Goal: Check status: Check status

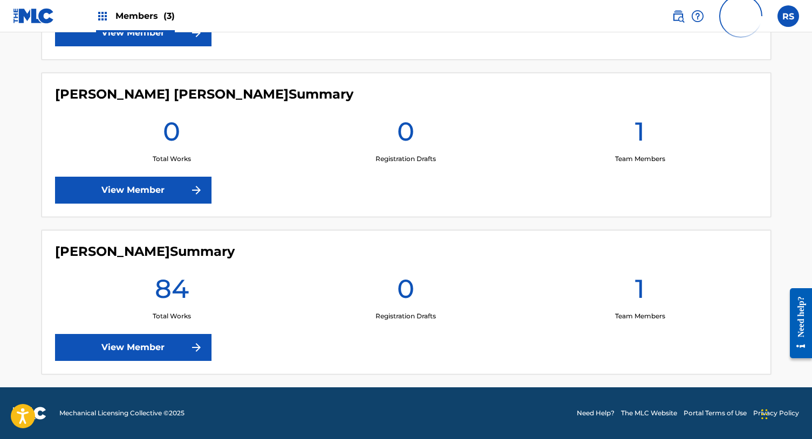
scroll to position [408, 0]
click at [173, 292] on h1 "84" at bounding box center [172, 292] width 34 height 39
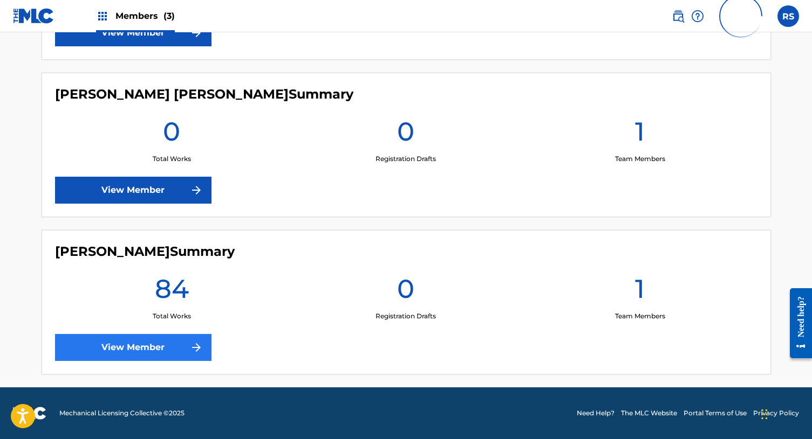
click at [183, 347] on link "View Member" at bounding box center [133, 347] width 156 height 27
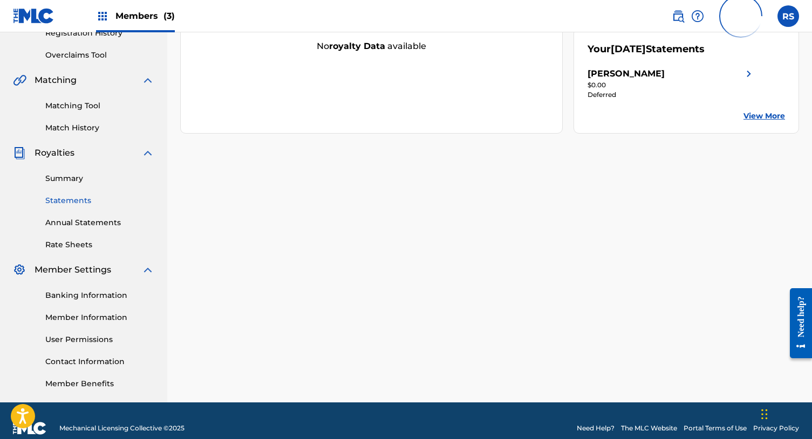
scroll to position [209, 0]
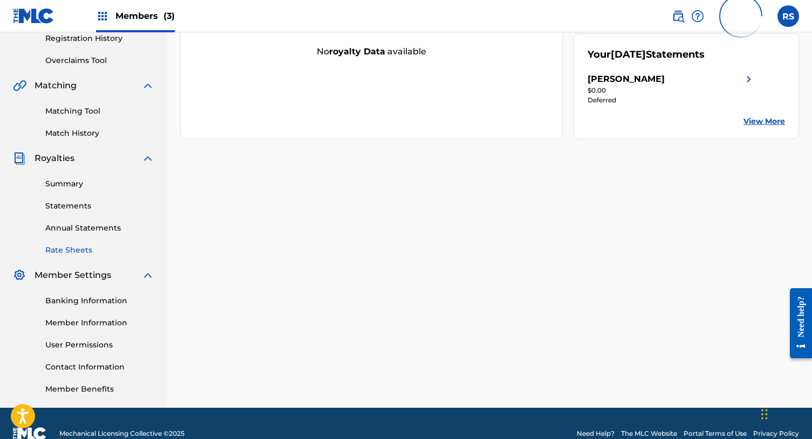
click at [87, 248] on link "Rate Sheets" at bounding box center [99, 250] width 109 height 11
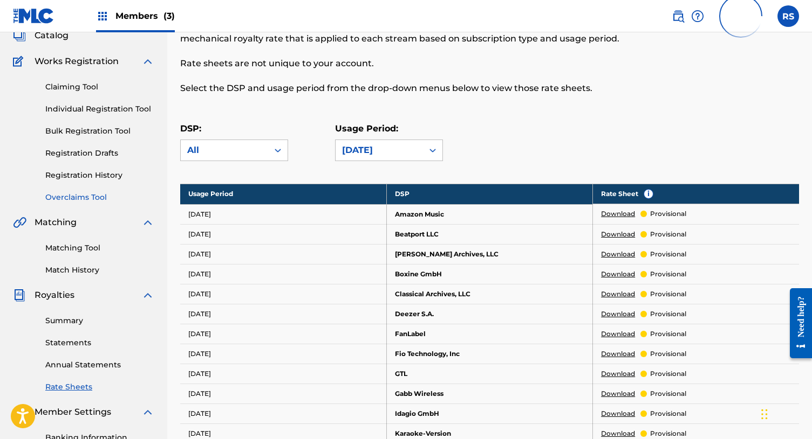
scroll to position [86, 0]
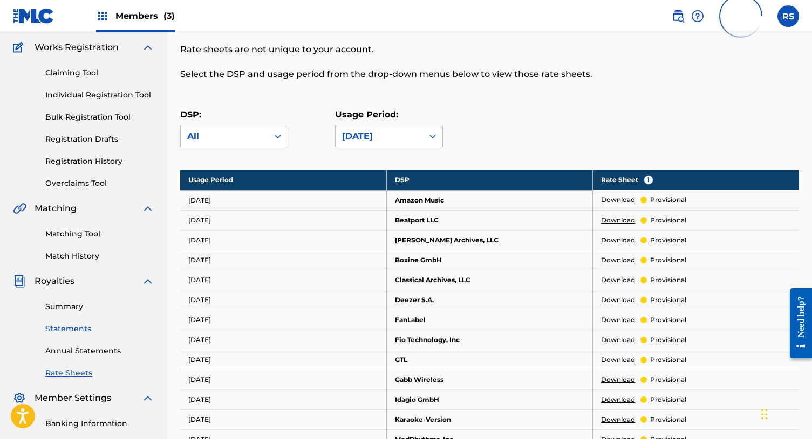
click at [98, 324] on link "Statements" at bounding box center [99, 329] width 109 height 11
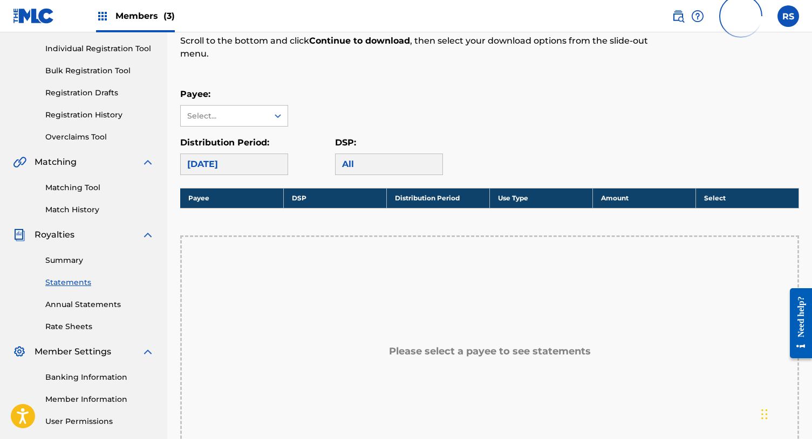
scroll to position [120, 0]
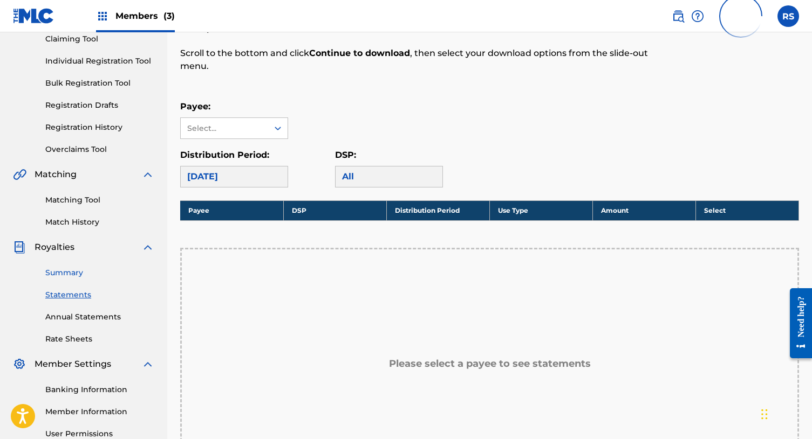
click at [67, 272] on link "Summary" at bounding box center [99, 272] width 109 height 11
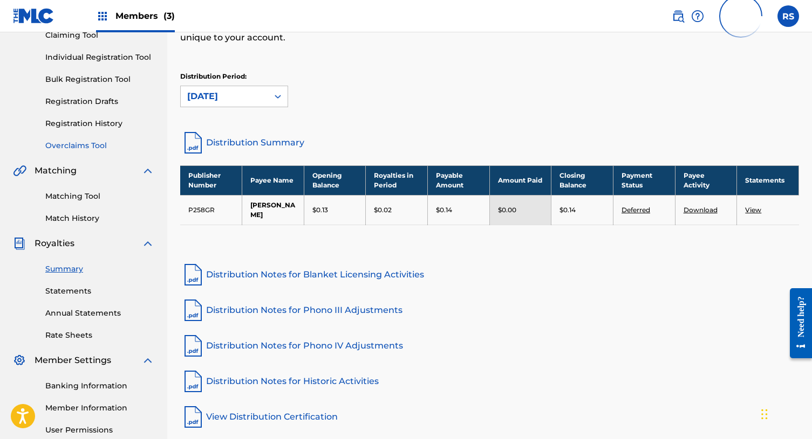
scroll to position [126, 0]
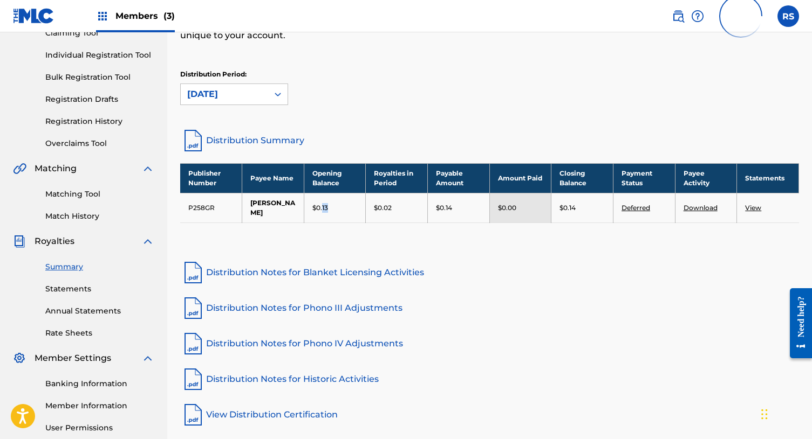
drag, startPoint x: 322, startPoint y: 209, endPoint x: 340, endPoint y: 209, distance: 17.8
click at [340, 209] on div "$0.13" at bounding box center [334, 208] width 45 height 10
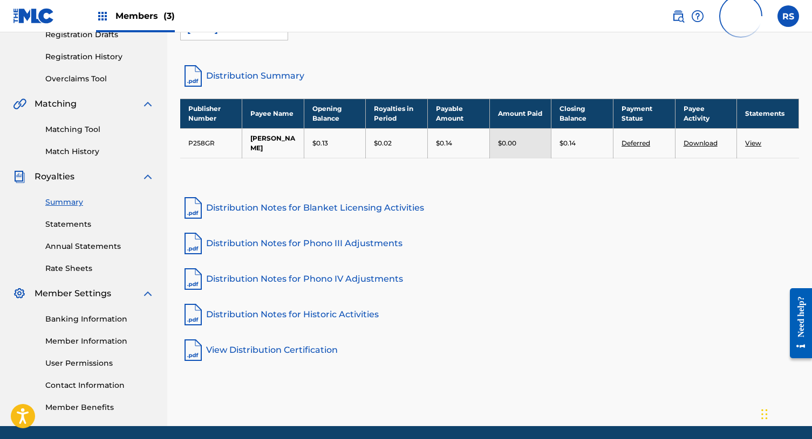
scroll to position [202, 0]
